Goal: Transaction & Acquisition: Purchase product/service

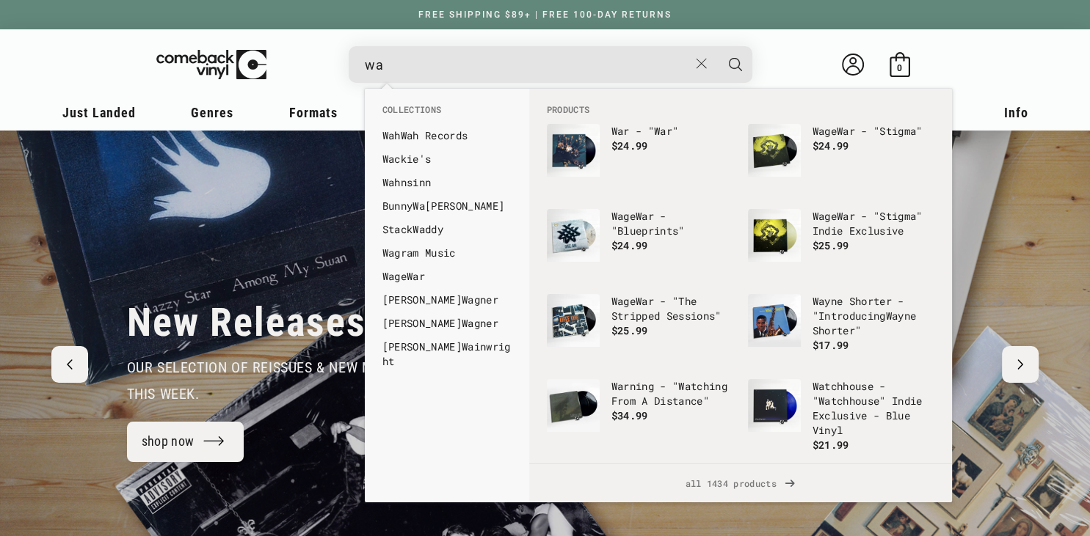
type input "w"
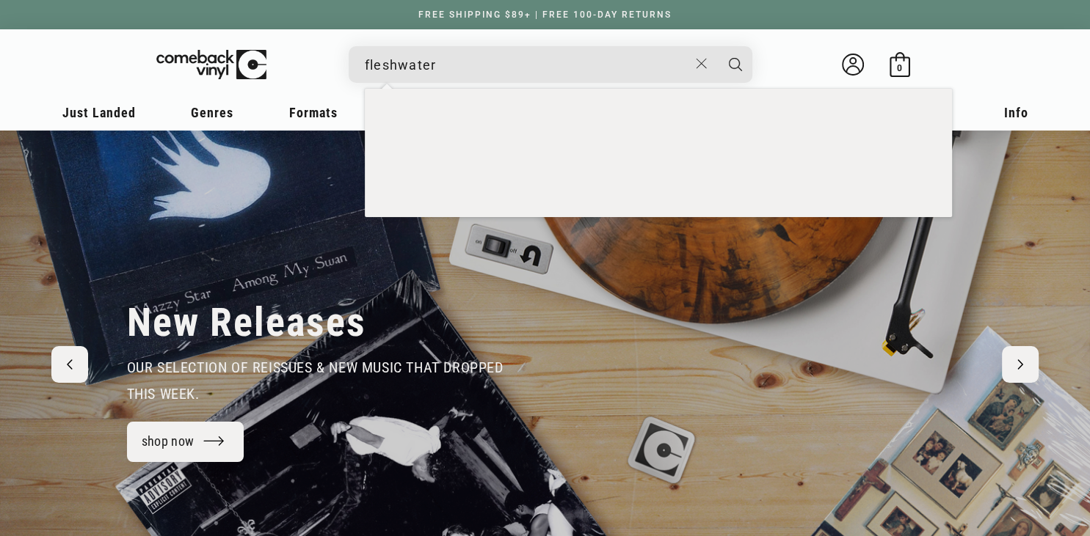
type input "fleshwater"
click at [717, 46] on button "Search" at bounding box center [735, 64] width 37 height 37
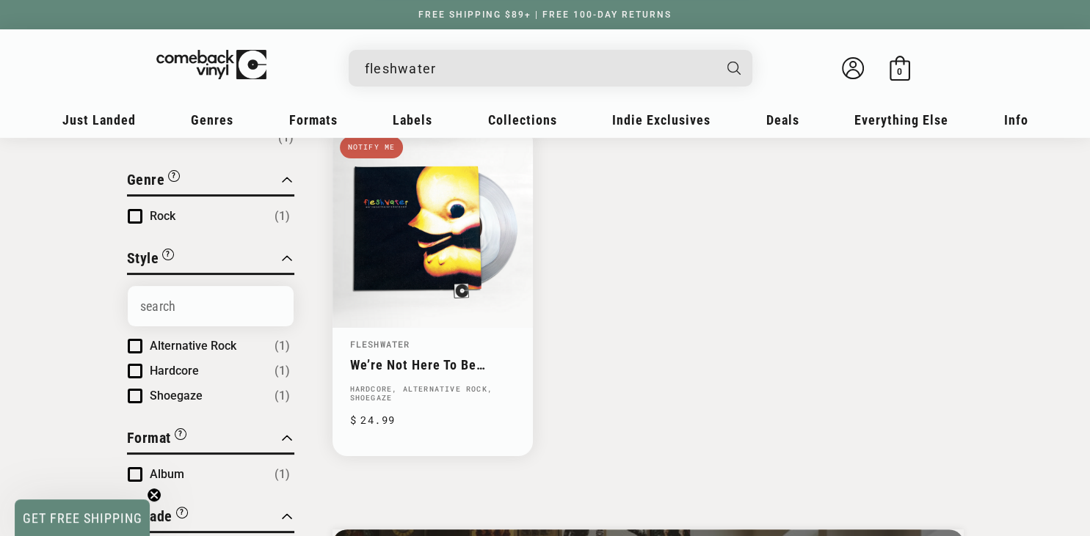
scroll to position [129, 0]
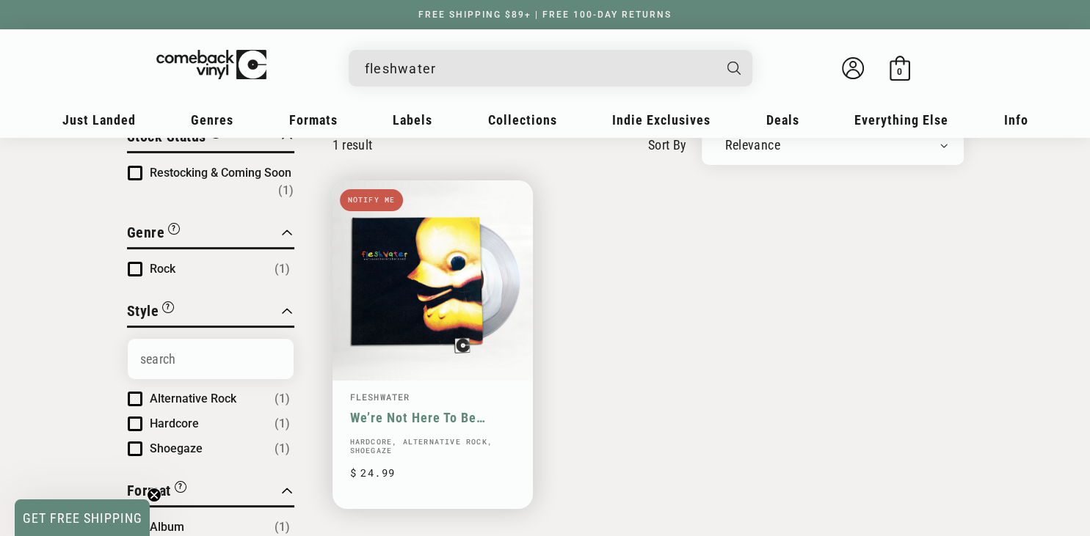
click at [451, 410] on link "We’re Not Here To Be Loved" at bounding box center [432, 417] width 165 height 15
